Goal: Register for event/course

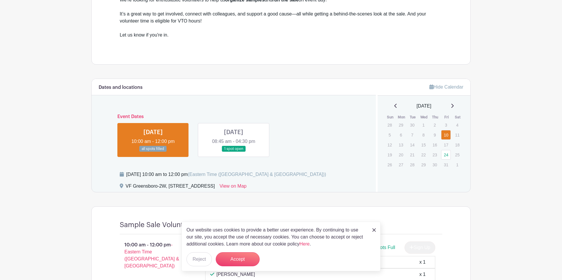
scroll to position [203, 0]
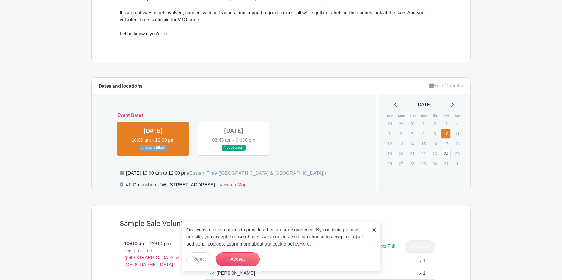
click at [233, 151] on link at bounding box center [233, 151] width 0 height 0
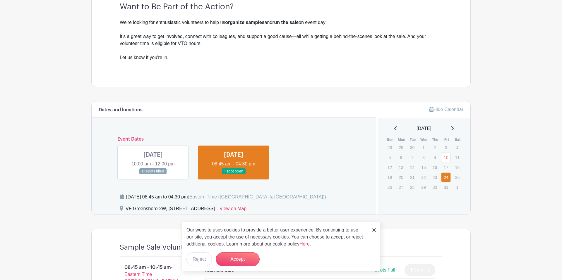
scroll to position [181, 0]
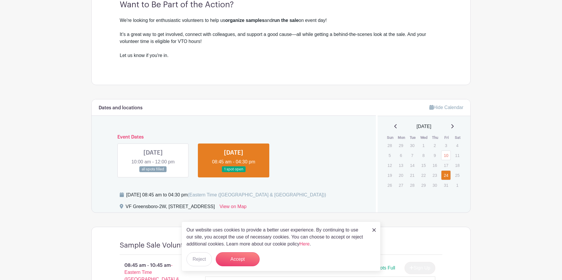
click at [153, 173] on link at bounding box center [153, 173] width 0 height 0
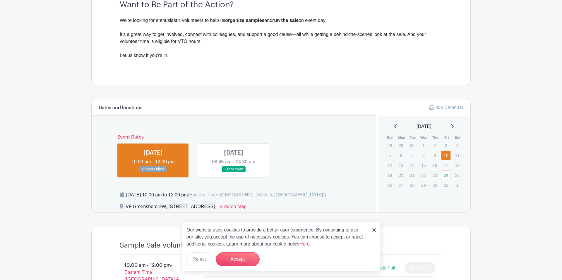
click at [153, 173] on link at bounding box center [153, 173] width 0 height 0
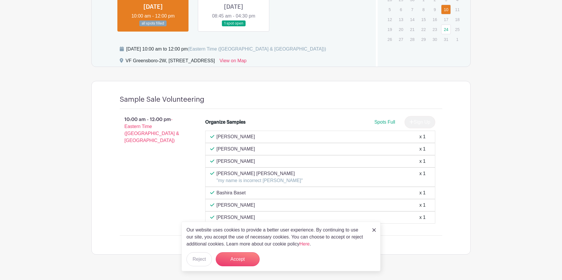
scroll to position [289, 0]
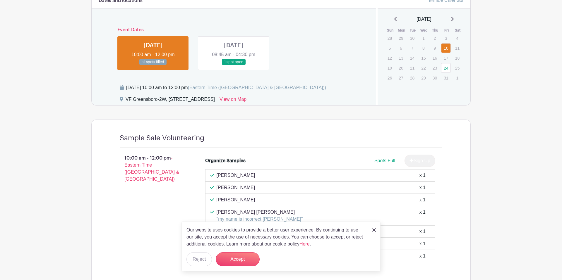
click at [233, 65] on link at bounding box center [233, 65] width 0 height 0
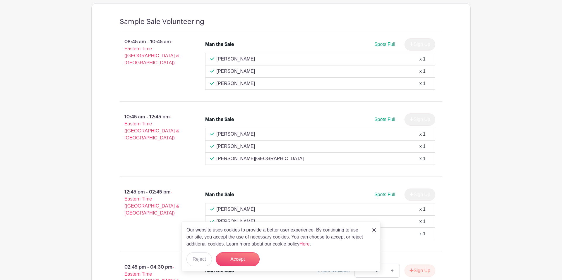
scroll to position [407, 0]
